Goal: Task Accomplishment & Management: Manage account settings

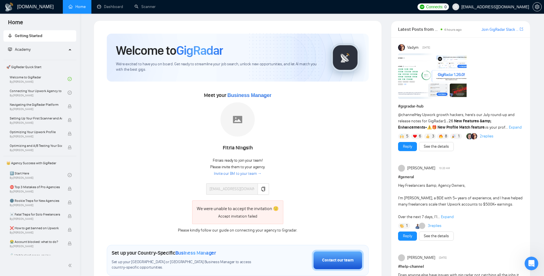
click at [170, 168] on div "Meet your Business Manager [PERSON_NAME] Fitria is ready to join your team! Ple…" at bounding box center [238, 162] width 262 height 143
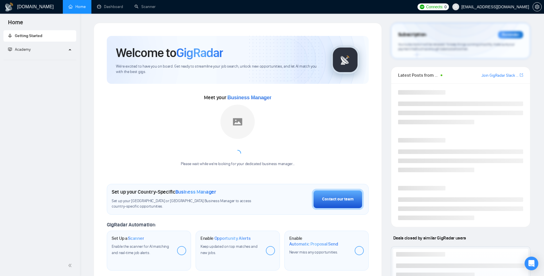
scroll to position [2, 0]
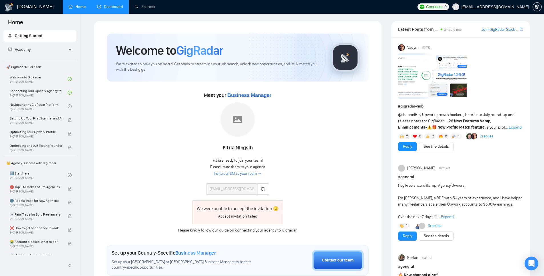
click at [120, 7] on link "Dashboard" at bounding box center [110, 6] width 26 height 5
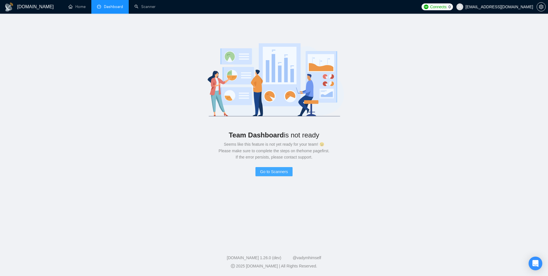
click at [275, 170] on span "Go to Scanners" at bounding box center [274, 172] width 28 height 6
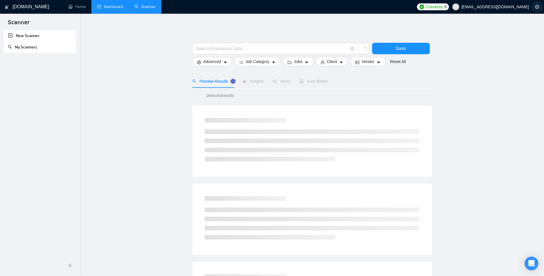
click at [536, 4] on button "button" at bounding box center [537, 6] width 9 height 9
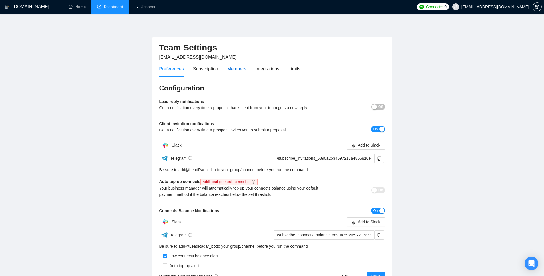
click at [238, 70] on div "Members" at bounding box center [236, 68] width 19 height 7
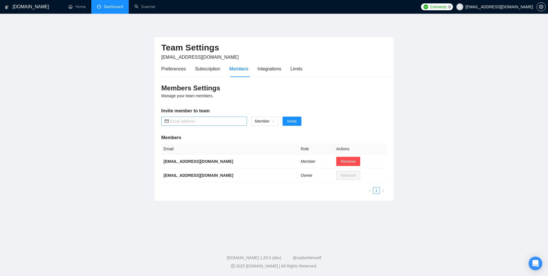
click at [198, 121] on input "text" at bounding box center [207, 121] width 74 height 6
click at [270, 121] on span "Member" at bounding box center [265, 121] width 20 height 9
type input "shubham@jarvisbitz.com"
click at [265, 133] on div "Admin" at bounding box center [265, 133] width 20 height 6
click at [243, 131] on div "Members Settings Manage your team members. Invite member to team shubham@jarvis…" at bounding box center [273, 139] width 239 height 124
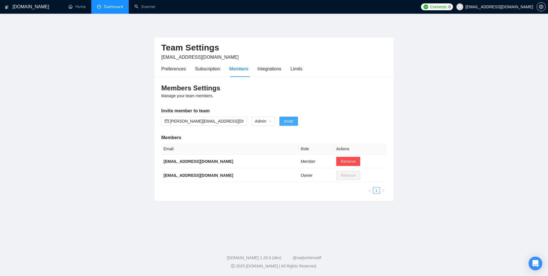
click at [287, 121] on span "Invite" at bounding box center [288, 121] width 9 height 6
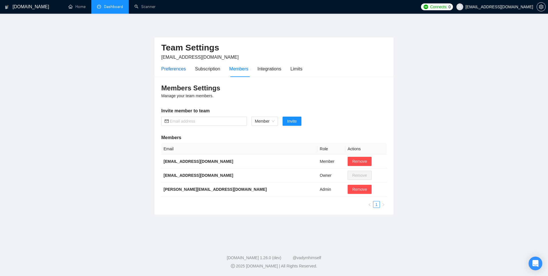
click at [182, 70] on div "Preferences" at bounding box center [173, 68] width 25 height 7
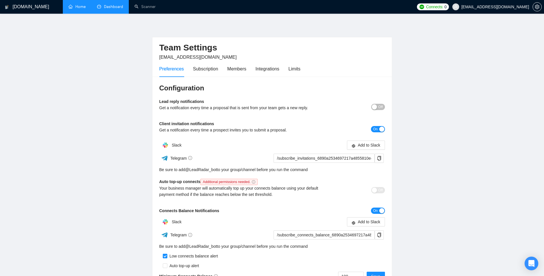
click at [79, 5] on link "Home" at bounding box center [77, 6] width 17 height 5
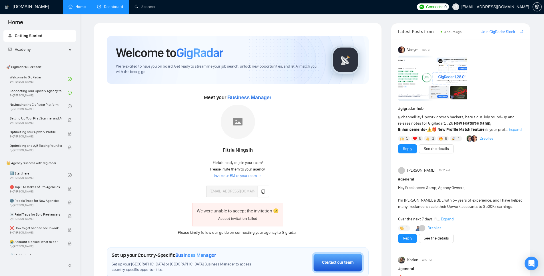
click at [241, 233] on div "Please kindly follow our guide on connecting your agency to Gigradar." at bounding box center [238, 233] width 128 height 6
click at [220, 234] on link "our guide" at bounding box center [220, 232] width 17 height 5
click at [171, 141] on div "Meet your Business Manager Fitria Ningsih Fitria is ready to join your team! Pl…" at bounding box center [238, 164] width 262 height 143
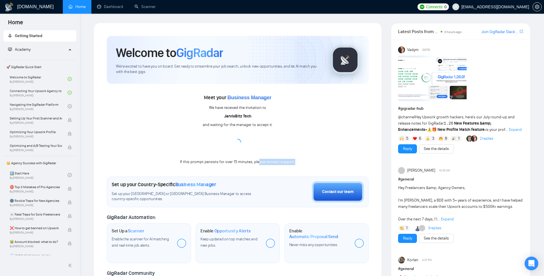
drag, startPoint x: 258, startPoint y: 163, endPoint x: 300, endPoint y: 166, distance: 42.1
click at [300, 166] on div "Welcome to GigRadar We're excited to have you on board. Get ready to streamline…" at bounding box center [238, 210] width 262 height 348
drag, startPoint x: 228, startPoint y: 126, endPoint x: 239, endPoint y: 127, distance: 10.6
click at [239, 127] on div "and waiting for the manager to accept it." at bounding box center [238, 125] width 70 height 6
drag, startPoint x: 262, startPoint y: 126, endPoint x: 270, endPoint y: 125, distance: 7.4
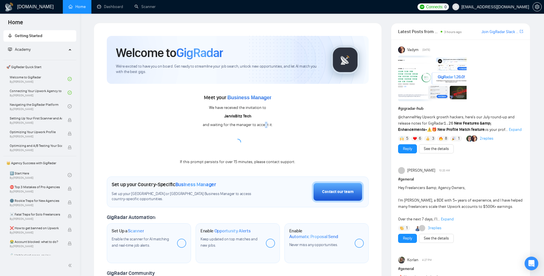
click at [266, 126] on div "and waiting for the manager to accept it." at bounding box center [238, 125] width 70 height 6
drag, startPoint x: 220, startPoint y: 109, endPoint x: 255, endPoint y: 110, distance: 35.4
click at [255, 110] on div "We have received the invitation to" at bounding box center [237, 108] width 57 height 6
click at [338, 192] on div "Contact our team" at bounding box center [337, 192] width 31 height 6
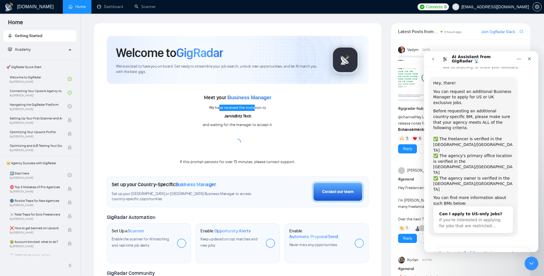
scroll to position [9, 0]
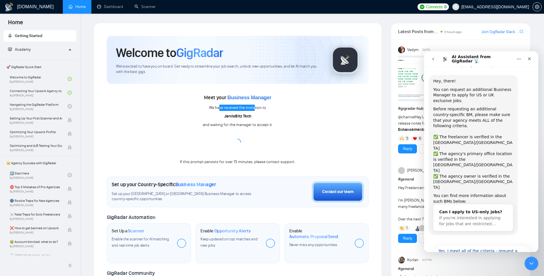
click at [502, 265] on button "Maybe another time!" at bounding box center [505, 270] width 51 height 11
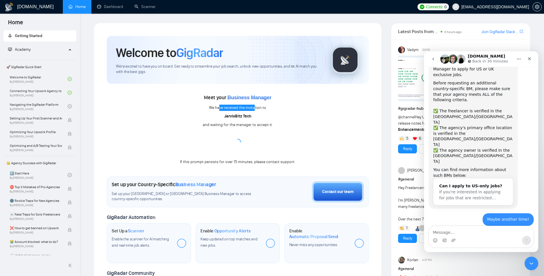
scroll to position [52, 0]
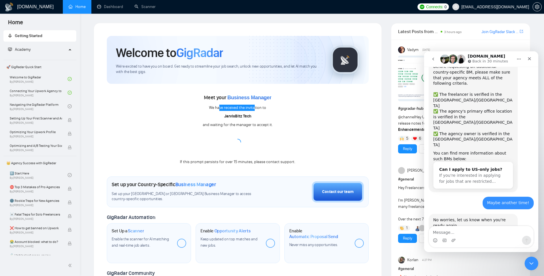
click at [453, 232] on textarea "Message…" at bounding box center [481, 231] width 105 height 10
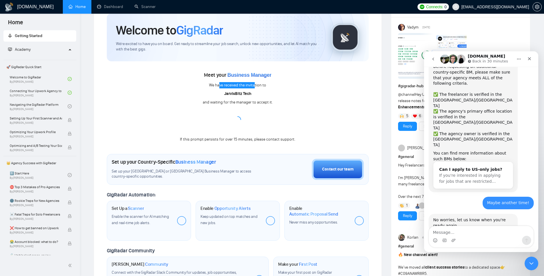
scroll to position [0, 0]
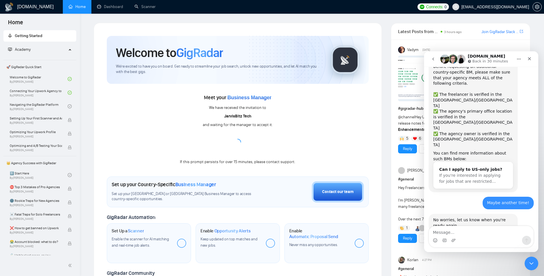
click at [262, 108] on div "We have received the invitation to" at bounding box center [237, 108] width 57 height 6
click at [443, 231] on textarea "Message…" at bounding box center [481, 231] width 105 height 10
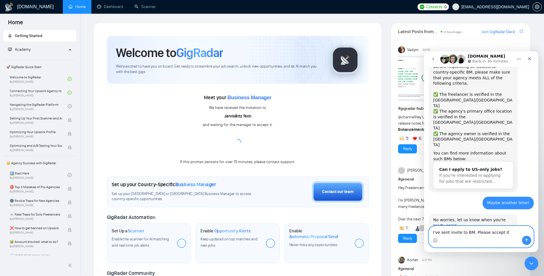
type textarea "I've sent invite to BM. Please accept it"
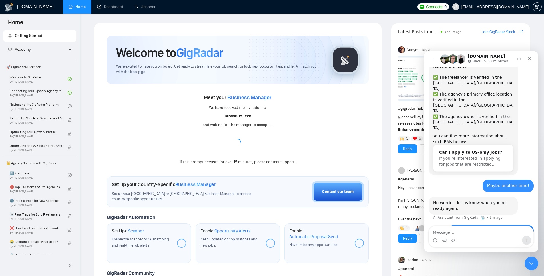
click at [480, 250] on div "Waiting for a teammate" at bounding box center [481, 252] width 103 height 5
click at [439, 225] on div "I've sent invite to BM. Please accept it suresh@jarvisbitz.com • Just now" at bounding box center [481, 234] width 105 height 19
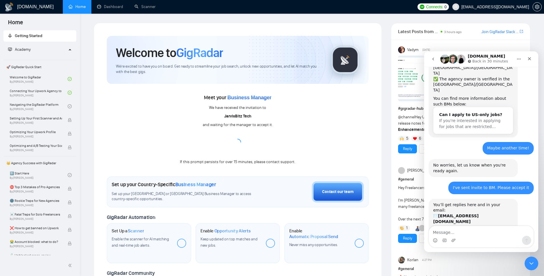
scroll to position [105, 0]
click at [450, 215] on b "[EMAIL_ADDRESS][DOMAIN_NAME]" at bounding box center [455, 220] width 45 height 10
drag, startPoint x: 438, startPoint y: 188, endPoint x: 466, endPoint y: 186, distance: 27.7
click at [466, 229] on div "The team will be back 🕒 In 30 minutes" at bounding box center [473, 234] width 80 height 11
drag, startPoint x: 453, startPoint y: 192, endPoint x: 470, endPoint y: 192, distance: 17.1
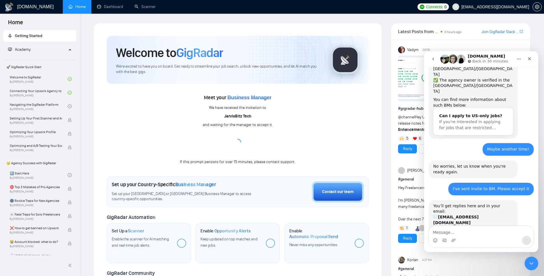
click at [470, 229] on div "The team will be back 🕒 In 30 minutes" at bounding box center [473, 234] width 80 height 11
drag, startPoint x: 182, startPoint y: 162, endPoint x: 300, endPoint y: 166, distance: 117.7
click at [300, 166] on div "Welcome to GigRadar We're excited to have you on board. Get ready to streamline…" at bounding box center [238, 210] width 262 height 348
click at [275, 163] on div "If this prompt persists for over 15 minutes, please contact support." at bounding box center [237, 162] width 115 height 6
click at [276, 163] on div "If this prompt persists for over 15 minutes, please contact support." at bounding box center [237, 162] width 115 height 6
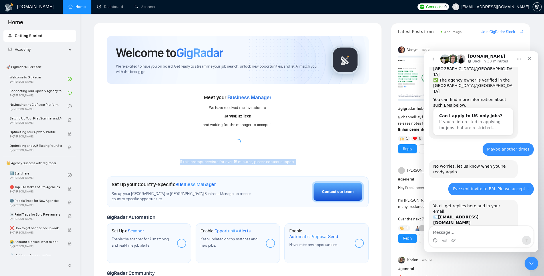
click at [276, 163] on div "If this prompt persists for over 15 minutes, please contact support." at bounding box center [237, 162] width 115 height 6
click at [216, 163] on div "If this prompt persists for over 15 minutes, please contact support." at bounding box center [237, 162] width 115 height 6
click at [35, 37] on span "Getting Started" at bounding box center [28, 35] width 27 height 5
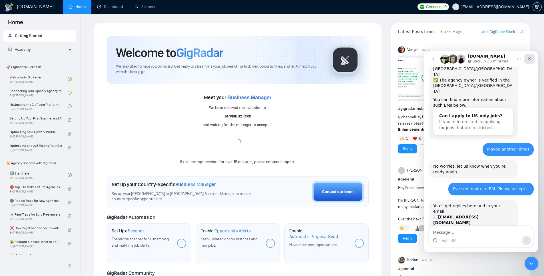
click at [527, 61] on icon "Close" at bounding box center [529, 59] width 5 height 5
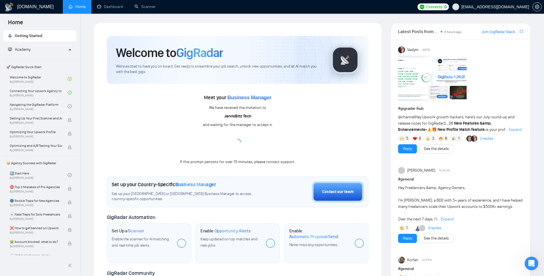
click at [224, 163] on div "If this prompt persists for over 15 minutes, please contact support." at bounding box center [237, 162] width 115 height 6
drag, startPoint x: 180, startPoint y: 164, endPoint x: 290, endPoint y: 165, distance: 109.4
click at [290, 165] on div "Meet your Business Manager We have received the invitation to JarvisBitz Tech a…" at bounding box center [238, 129] width 262 height 73
click at [288, 164] on div "If this prompt persists for over 15 minutes, please contact support." at bounding box center [237, 162] width 115 height 6
drag, startPoint x: 230, startPoint y: 127, endPoint x: 271, endPoint y: 131, distance: 41.9
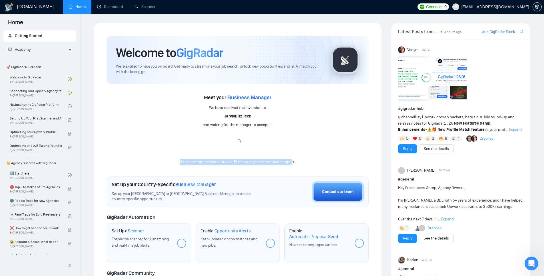
click at [271, 131] on div "Meet your Business Manager We have received the invitation to JarvisBitz Tech a…" at bounding box center [238, 129] width 262 height 73
click at [282, 139] on div "Meet your Business Manager We have received the invitation to JarvisBitz Tech a…" at bounding box center [238, 129] width 262 height 73
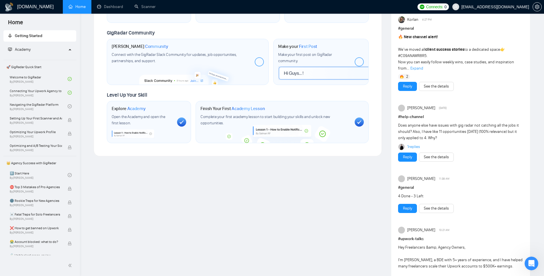
scroll to position [244, 0]
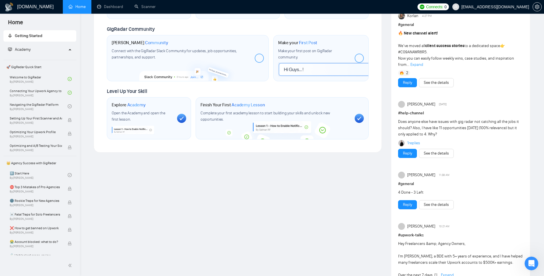
drag, startPoint x: 272, startPoint y: 122, endPoint x: 259, endPoint y: 155, distance: 34.9
click at [259, 155] on div "Welcome to GigRadar We're excited to have you on board. Get ready to streamline…" at bounding box center [237, 73] width 297 height 591
drag, startPoint x: 244, startPoint y: 131, endPoint x: 228, endPoint y: 113, distance: 23.7
click at [268, 131] on div "Finish Your First Academy Lesson Complete your first academy lesson to start bu…" at bounding box center [275, 117] width 150 height 30
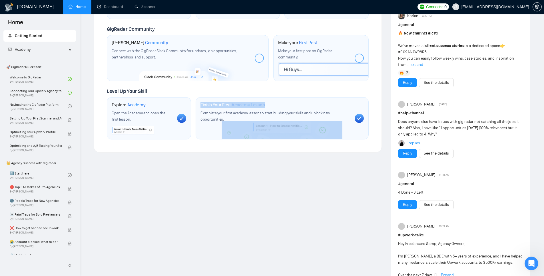
drag, startPoint x: 227, startPoint y: 108, endPoint x: 233, endPoint y: 133, distance: 25.8
click at [233, 133] on div "Finish Your First Academy Lesson Complete your first academy lesson to start bu…" at bounding box center [282, 118] width 173 height 42
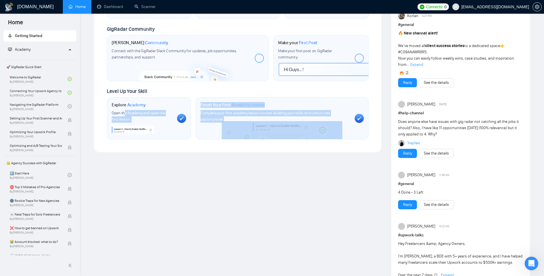
drag, startPoint x: 125, startPoint y: 113, endPoint x: 164, endPoint y: 146, distance: 51.1
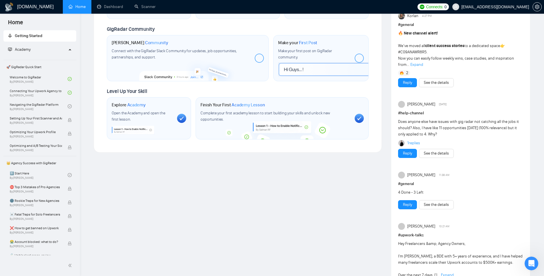
click at [184, 152] on div "Welcome to GigRadar We're excited to have you on board. Get ready to streamline…" at bounding box center [237, 73] width 297 height 591
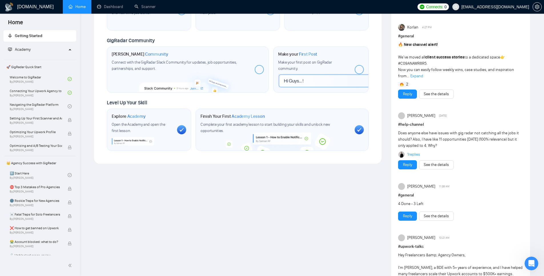
scroll to position [0, 0]
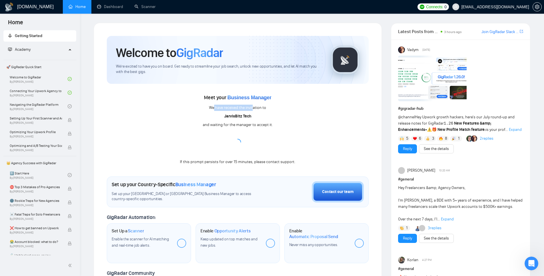
drag, startPoint x: 218, startPoint y: 108, endPoint x: 278, endPoint y: 109, distance: 60.3
click at [260, 109] on div "We have received the invitation to" at bounding box center [237, 108] width 57 height 6
click at [278, 109] on div "Meet your Business Manager We have received the invitation to JarvisBitz Tech a…" at bounding box center [238, 129] width 262 height 73
click at [218, 99] on span "Meet your Business Manager" at bounding box center [237, 98] width 67 height 6
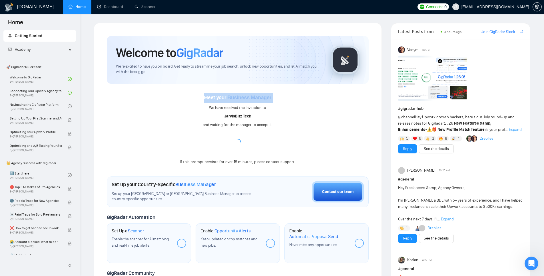
click at [218, 99] on span "Meet your Business Manager" at bounding box center [237, 98] width 67 height 6
click at [181, 107] on div "Meet your Business Manager We have received the invitation to JarvisBitz Tech a…" at bounding box center [238, 129] width 262 height 73
click at [451, 32] on span "3 hours ago" at bounding box center [453, 32] width 18 height 4
drag, startPoint x: 416, startPoint y: 32, endPoint x: 446, endPoint y: 33, distance: 30.0
click at [418, 32] on span "Latest Posts from the GigRadar Community" at bounding box center [418, 31] width 41 height 7
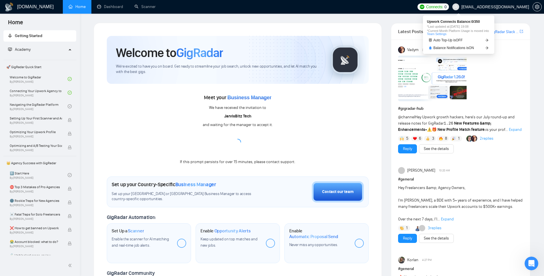
click at [443, 8] on span "Connects:" at bounding box center [434, 7] width 17 height 6
click at [480, 23] on span "Upwork Connects Balance: 0 / 350" at bounding box center [458, 21] width 63 height 3
click at [482, 23] on span "Upwork Connects Balance: 0 / 350" at bounding box center [458, 21] width 63 height 3
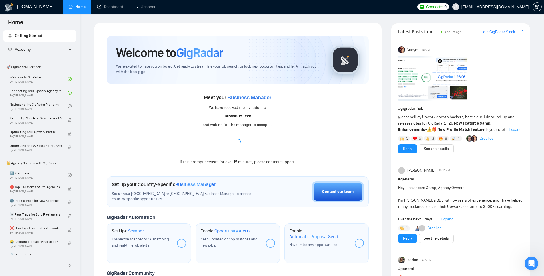
click at [443, 6] on span "Connects:" at bounding box center [434, 7] width 17 height 6
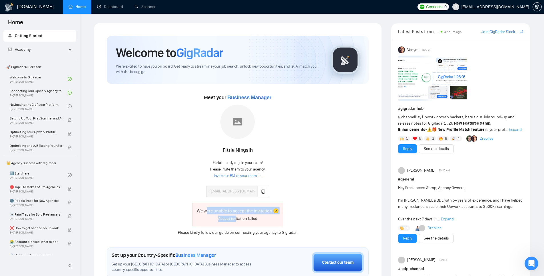
drag, startPoint x: 208, startPoint y: 210, endPoint x: 243, endPoint y: 223, distance: 37.3
click at [239, 221] on div "We were unable to accept the invitation 🙁 Accept invitation failed" at bounding box center [238, 215] width 82 height 15
click at [260, 227] on div "We were unable to accept the invitation 🙁 Accept invitation failed Please kindl…" at bounding box center [238, 219] width 128 height 33
